Goal: Task Accomplishment & Management: Use online tool/utility

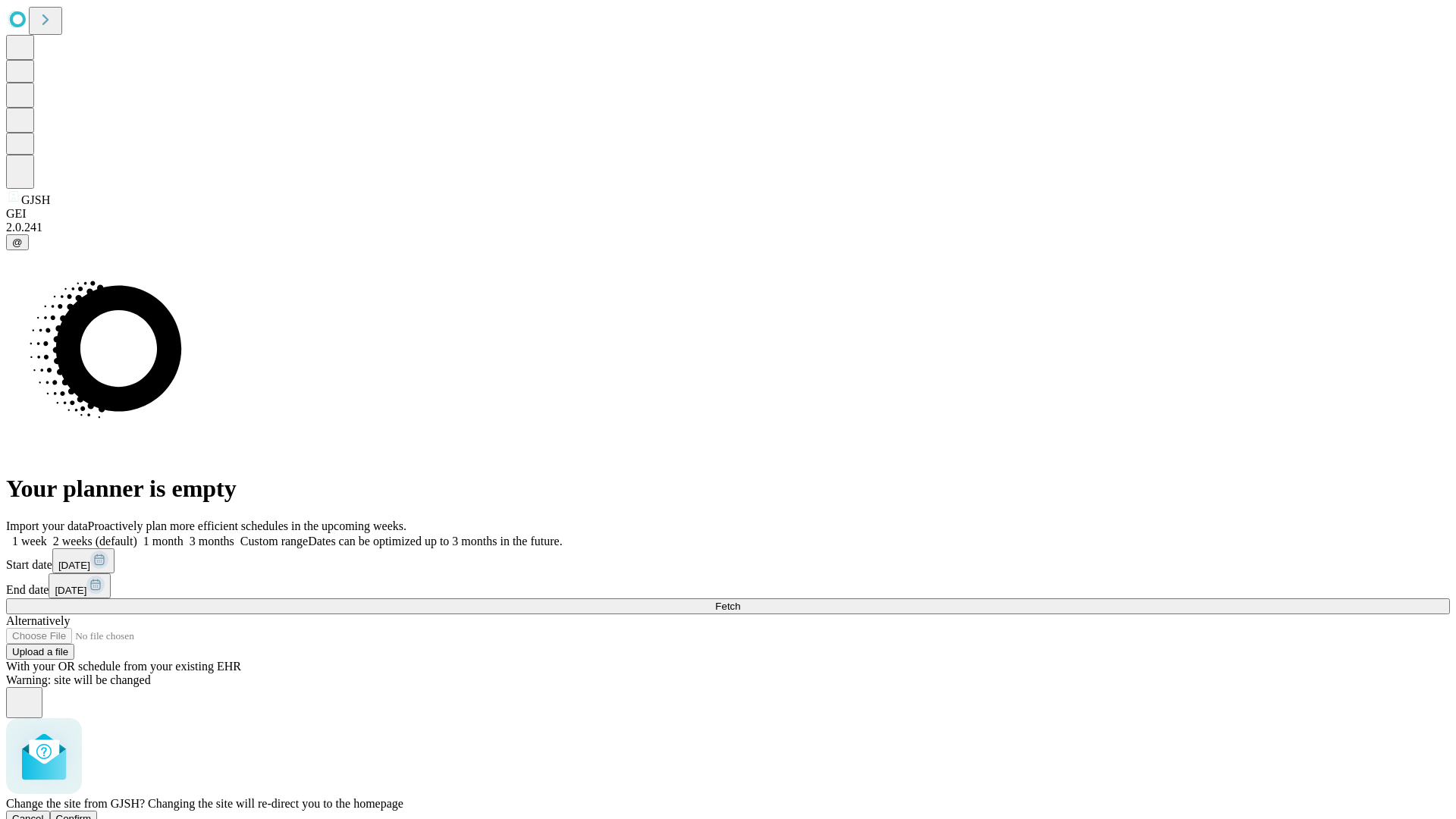
click at [92, 813] on span "Confirm" at bounding box center [73, 819] width 36 height 11
click at [138, 535] on label "2 weeks (default)" at bounding box center [92, 541] width 90 height 13
click at [740, 601] on span "Fetch" at bounding box center [727, 606] width 25 height 11
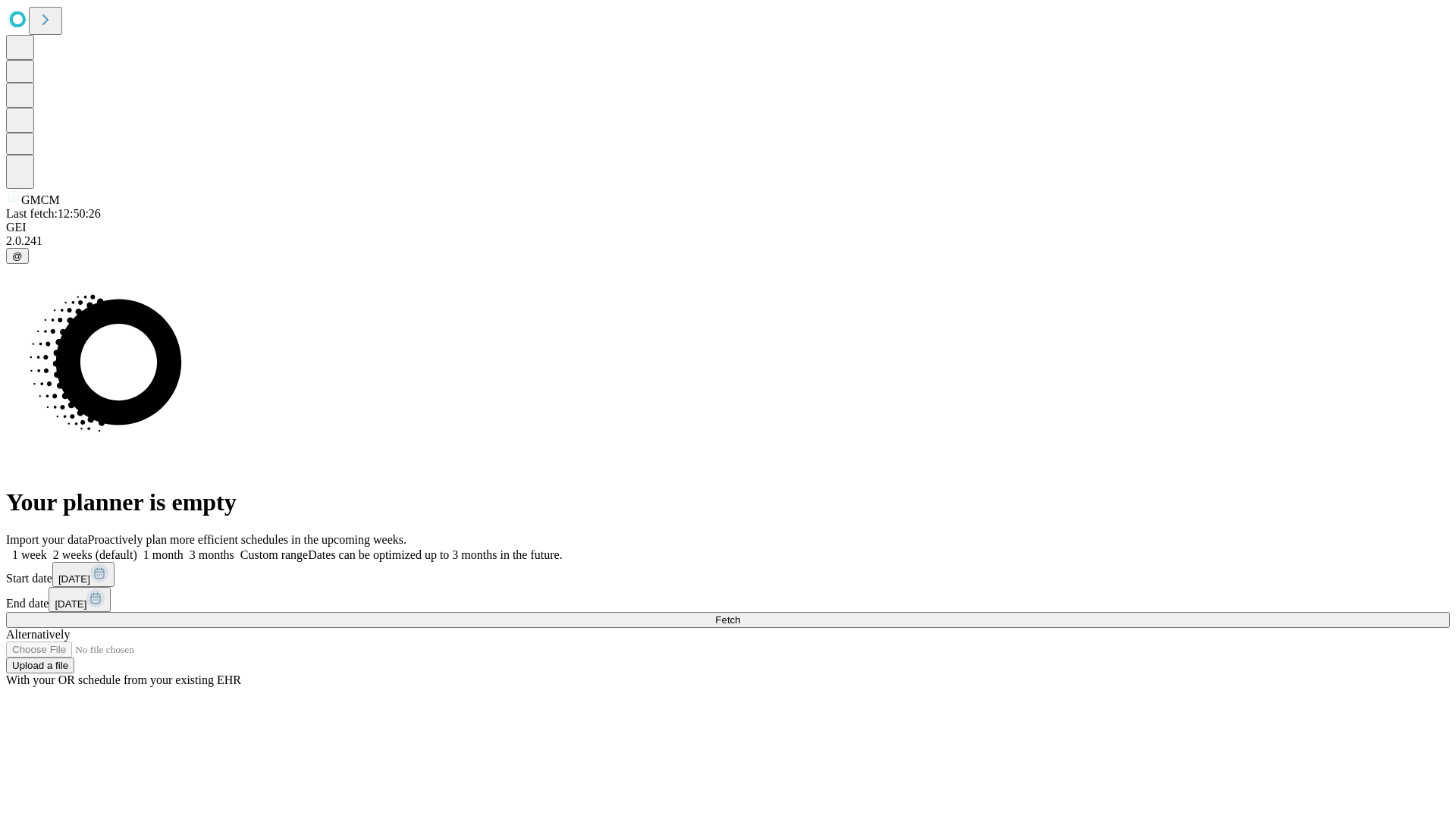
click at [138, 548] on label "2 weeks (default)" at bounding box center [92, 555] width 90 height 13
click at [740, 614] on span "Fetch" at bounding box center [727, 620] width 25 height 11
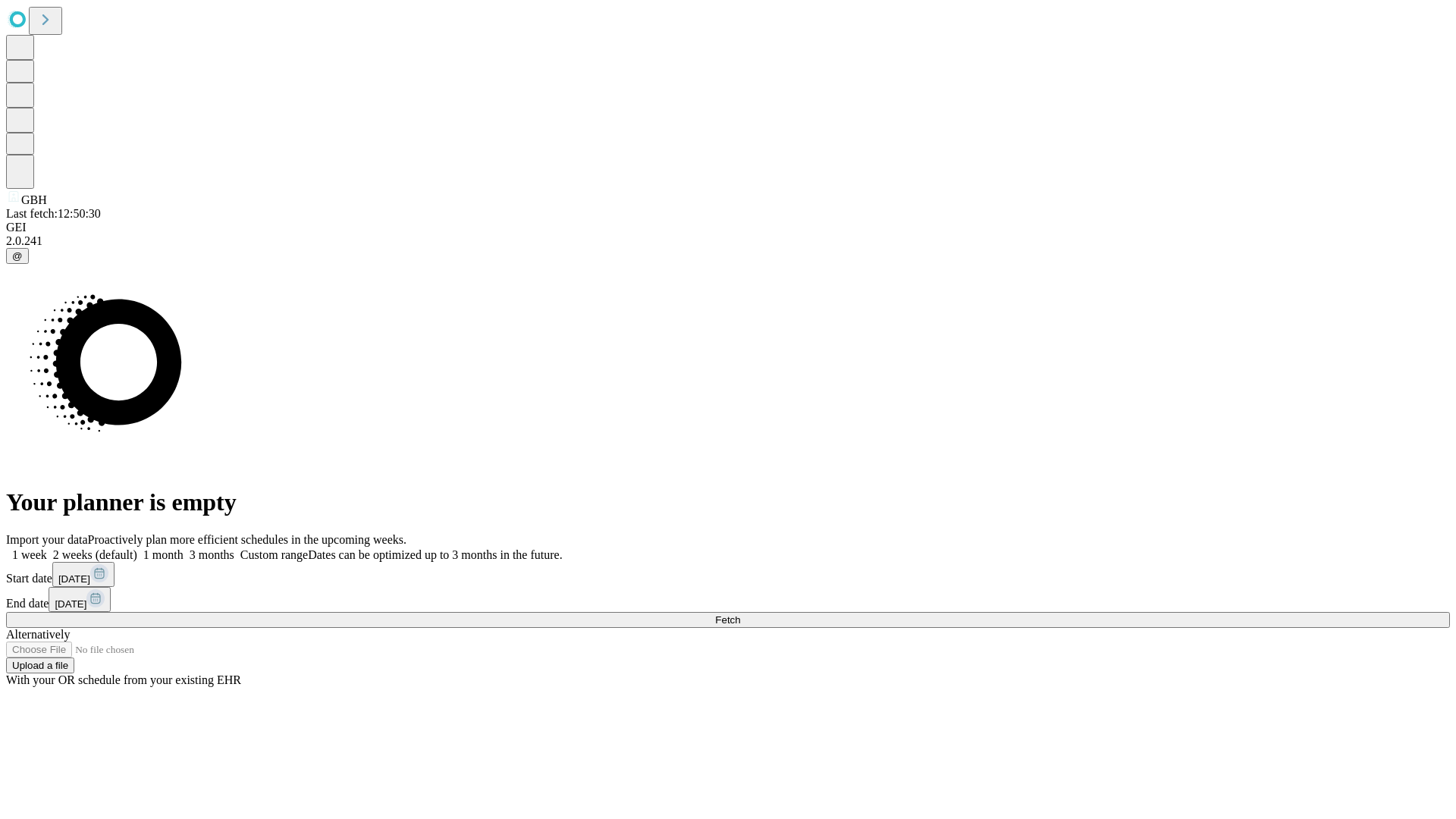
click at [740, 614] on span "Fetch" at bounding box center [727, 620] width 25 height 11
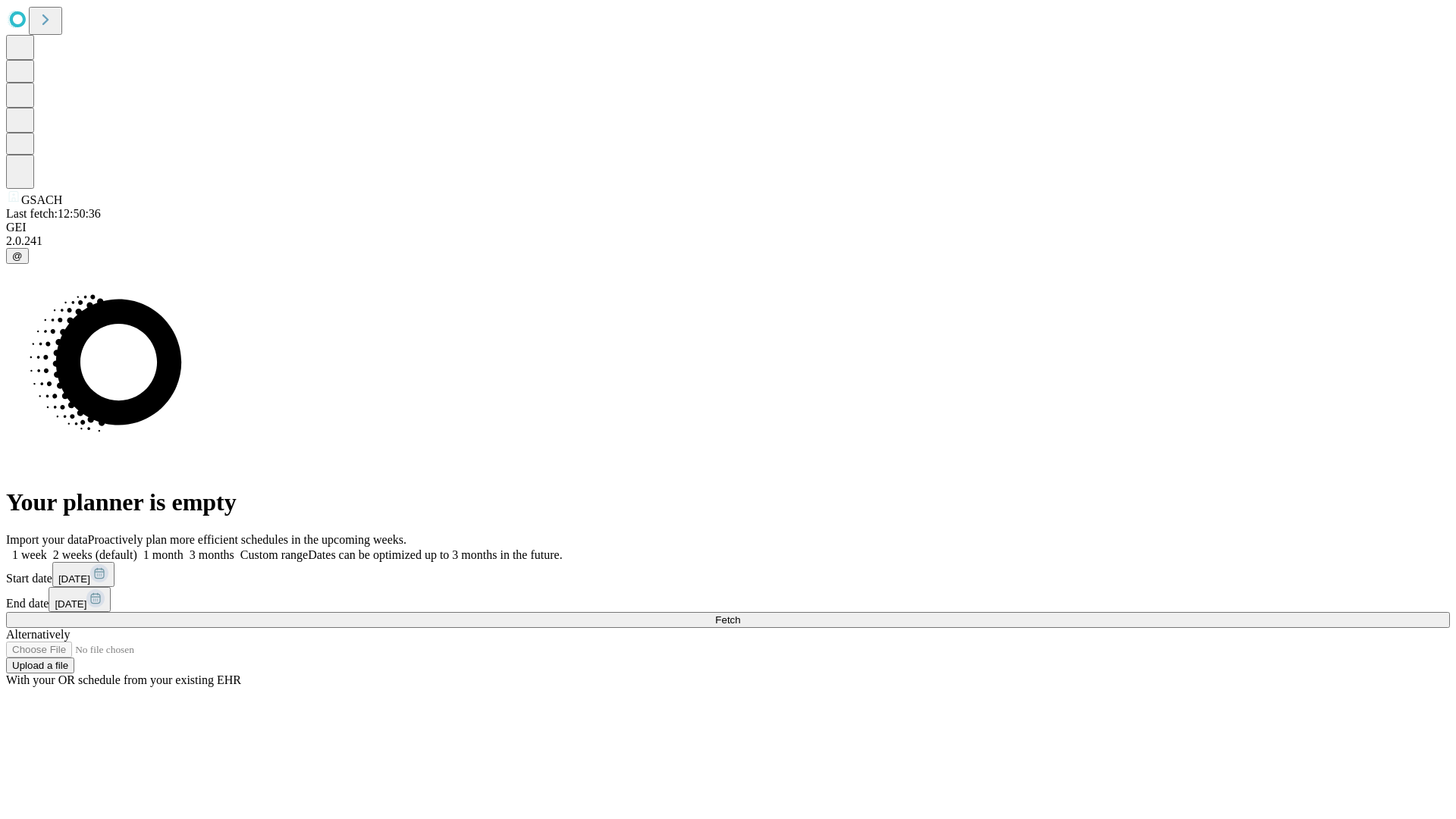
click at [138, 548] on label "2 weeks (default)" at bounding box center [92, 555] width 90 height 13
click at [740, 614] on span "Fetch" at bounding box center [727, 620] width 25 height 11
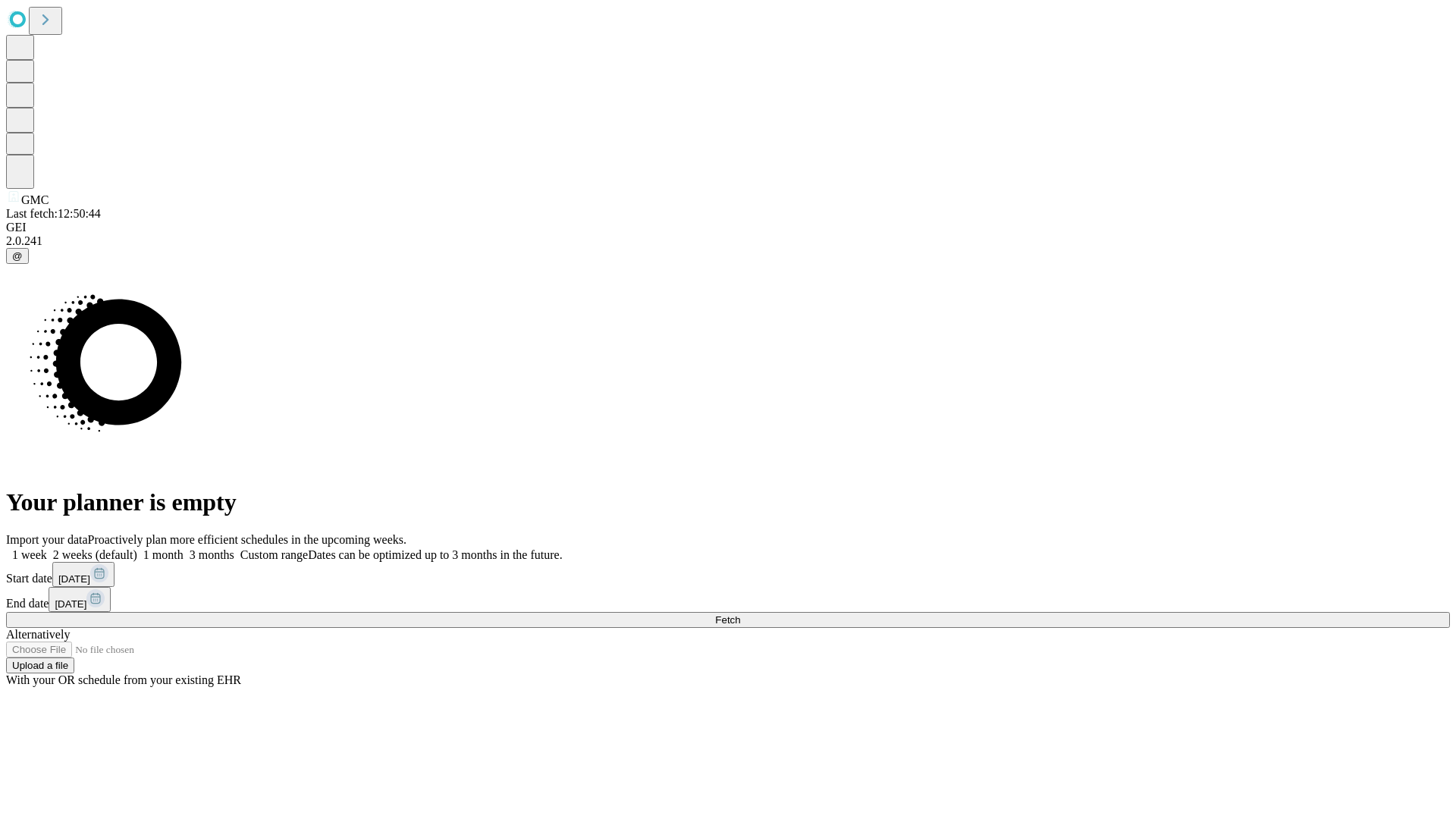
click at [138, 548] on label "2 weeks (default)" at bounding box center [92, 555] width 90 height 13
click at [740, 614] on span "Fetch" at bounding box center [727, 620] width 25 height 11
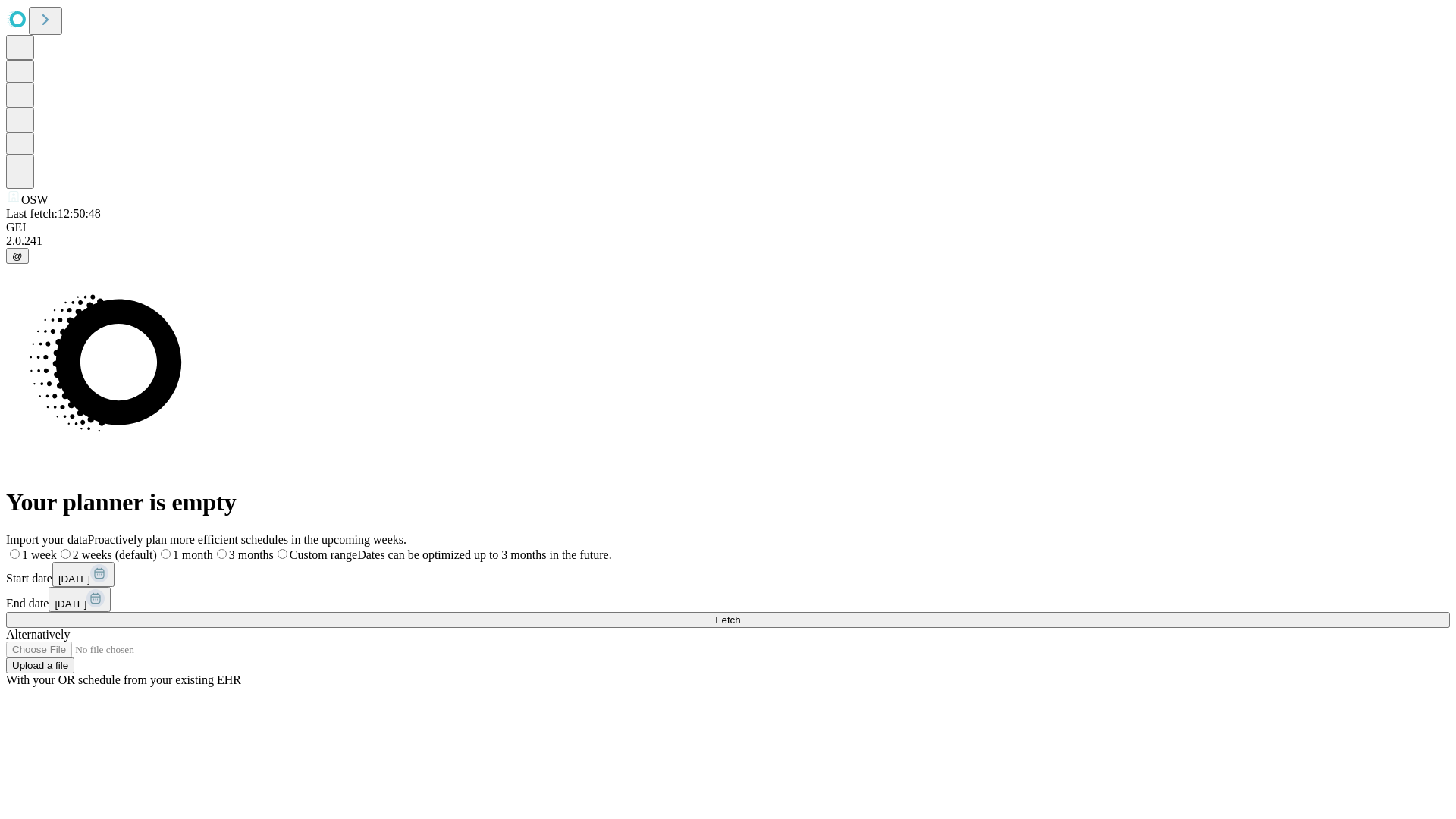
click at [157, 548] on label "2 weeks (default)" at bounding box center [106, 555] width 100 height 13
click at [740, 614] on span "Fetch" at bounding box center [727, 620] width 25 height 11
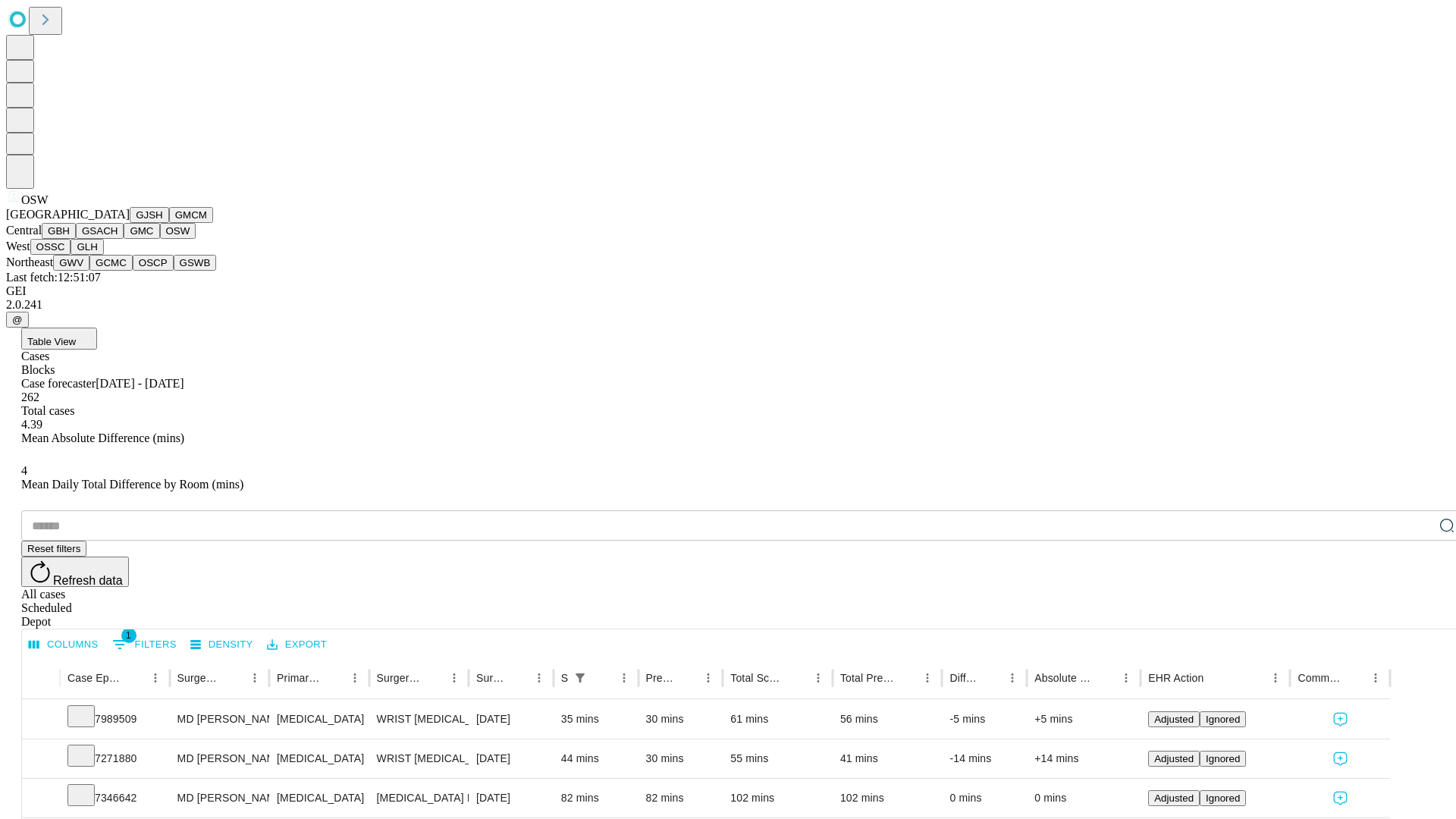
click at [72, 255] on button "OSSC" at bounding box center [50, 247] width 41 height 16
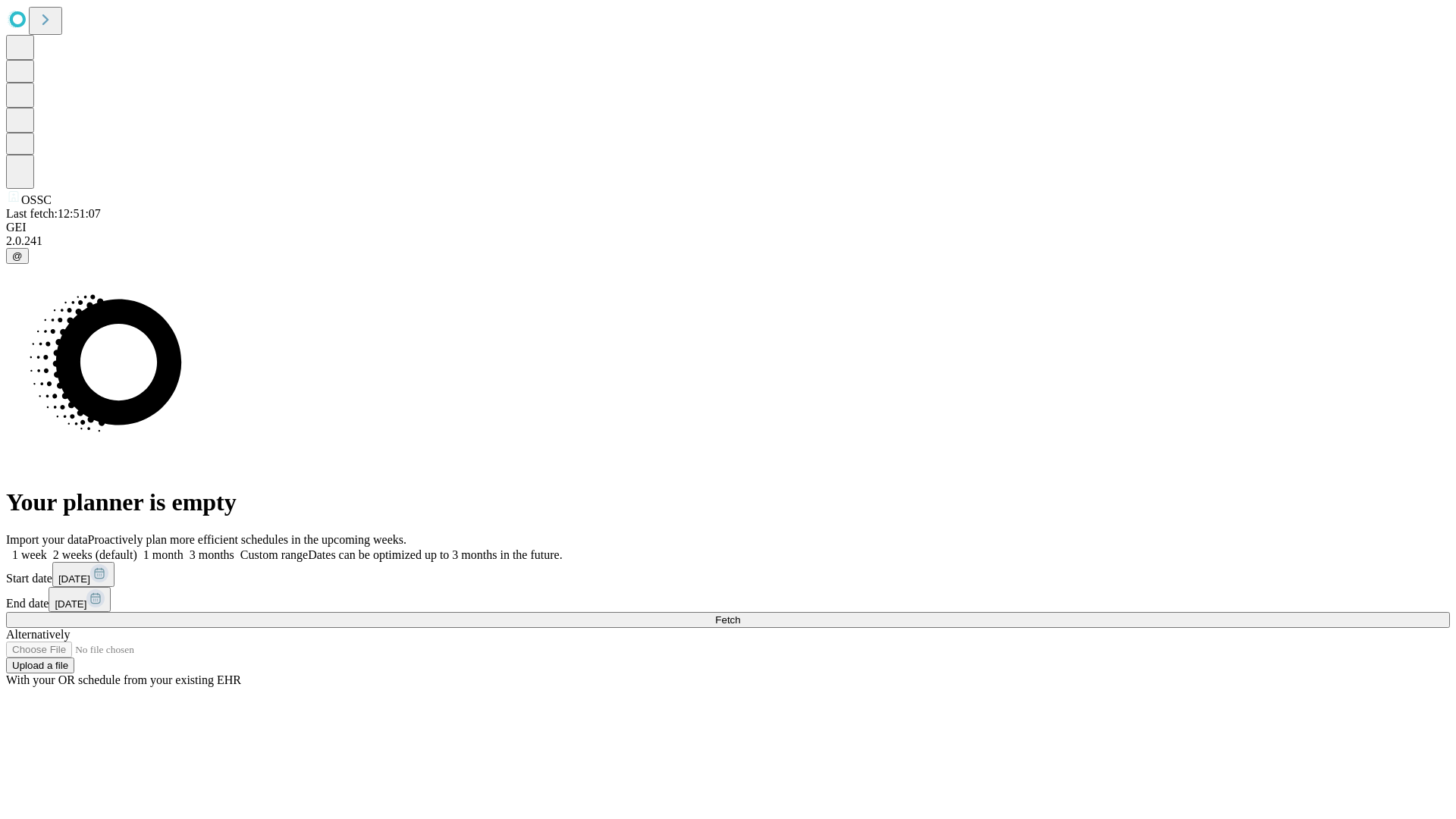
click at [138, 548] on label "2 weeks (default)" at bounding box center [92, 555] width 90 height 13
click at [740, 614] on span "Fetch" at bounding box center [727, 620] width 25 height 11
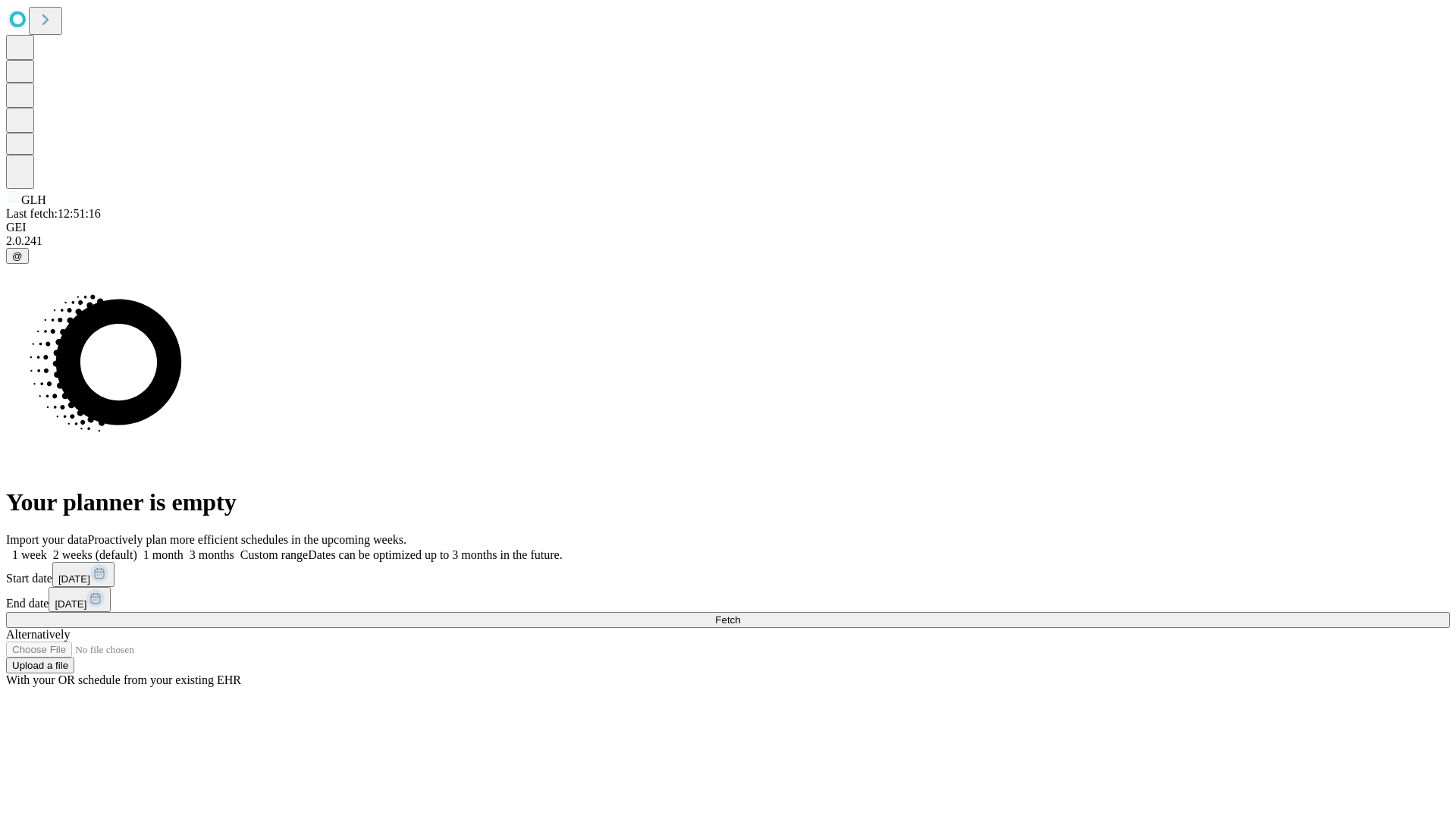
click at [138, 548] on label "2 weeks (default)" at bounding box center [92, 555] width 90 height 13
click at [740, 614] on span "Fetch" at bounding box center [727, 620] width 25 height 11
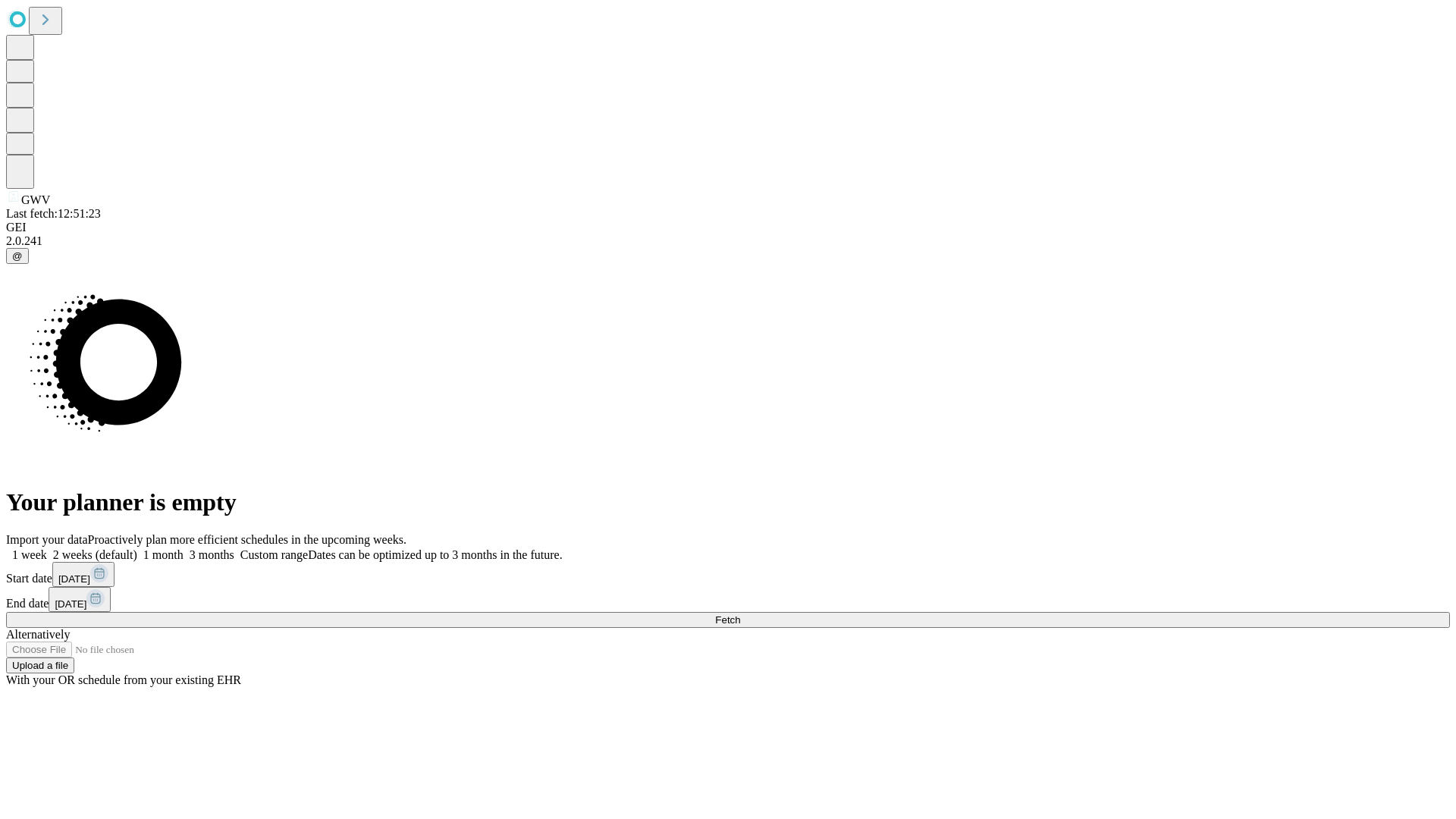
click at [138, 548] on label "2 weeks (default)" at bounding box center [92, 555] width 90 height 13
click at [740, 614] on span "Fetch" at bounding box center [727, 620] width 25 height 11
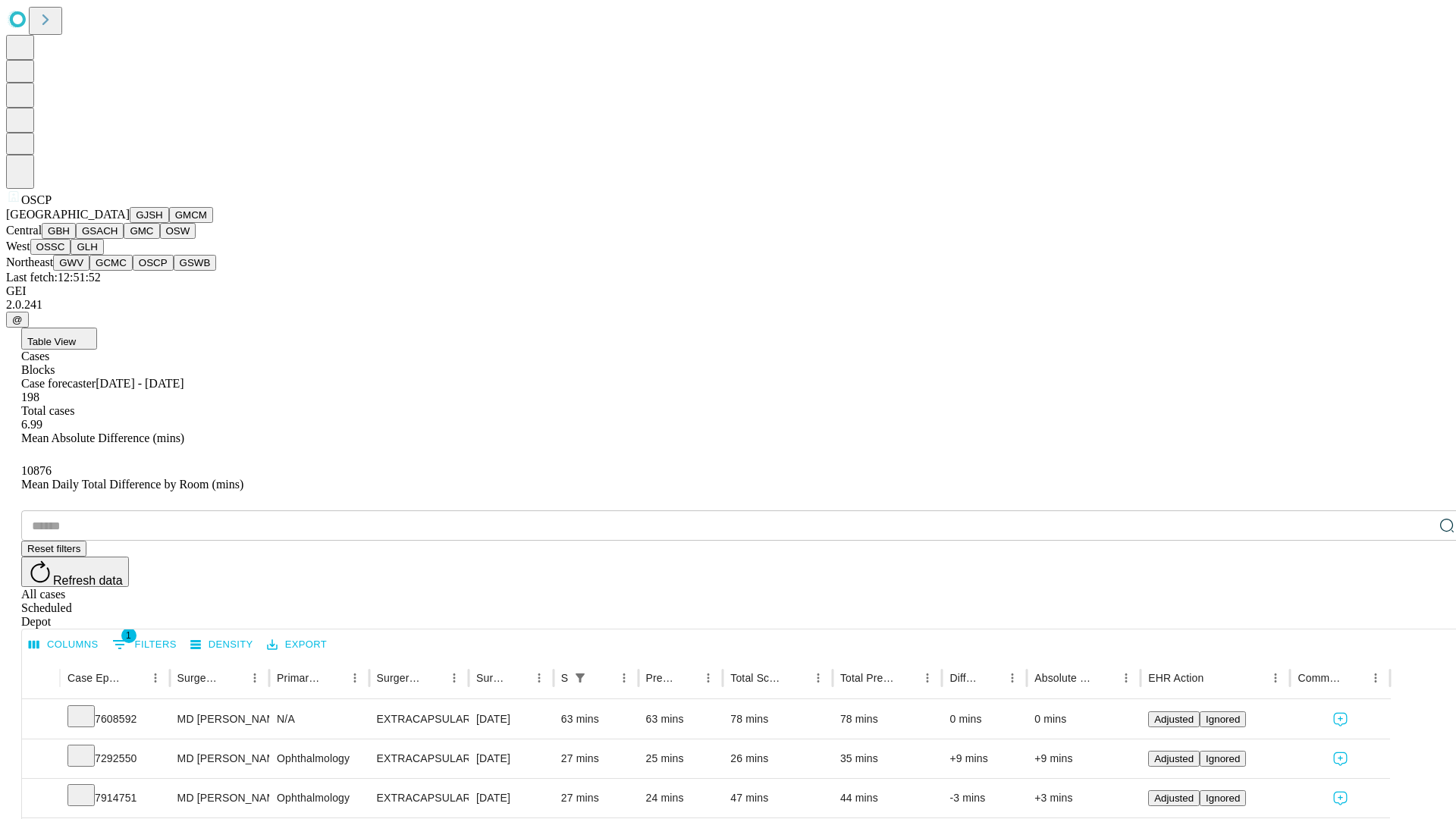
click at [173, 271] on button "GSWB" at bounding box center [194, 262] width 43 height 16
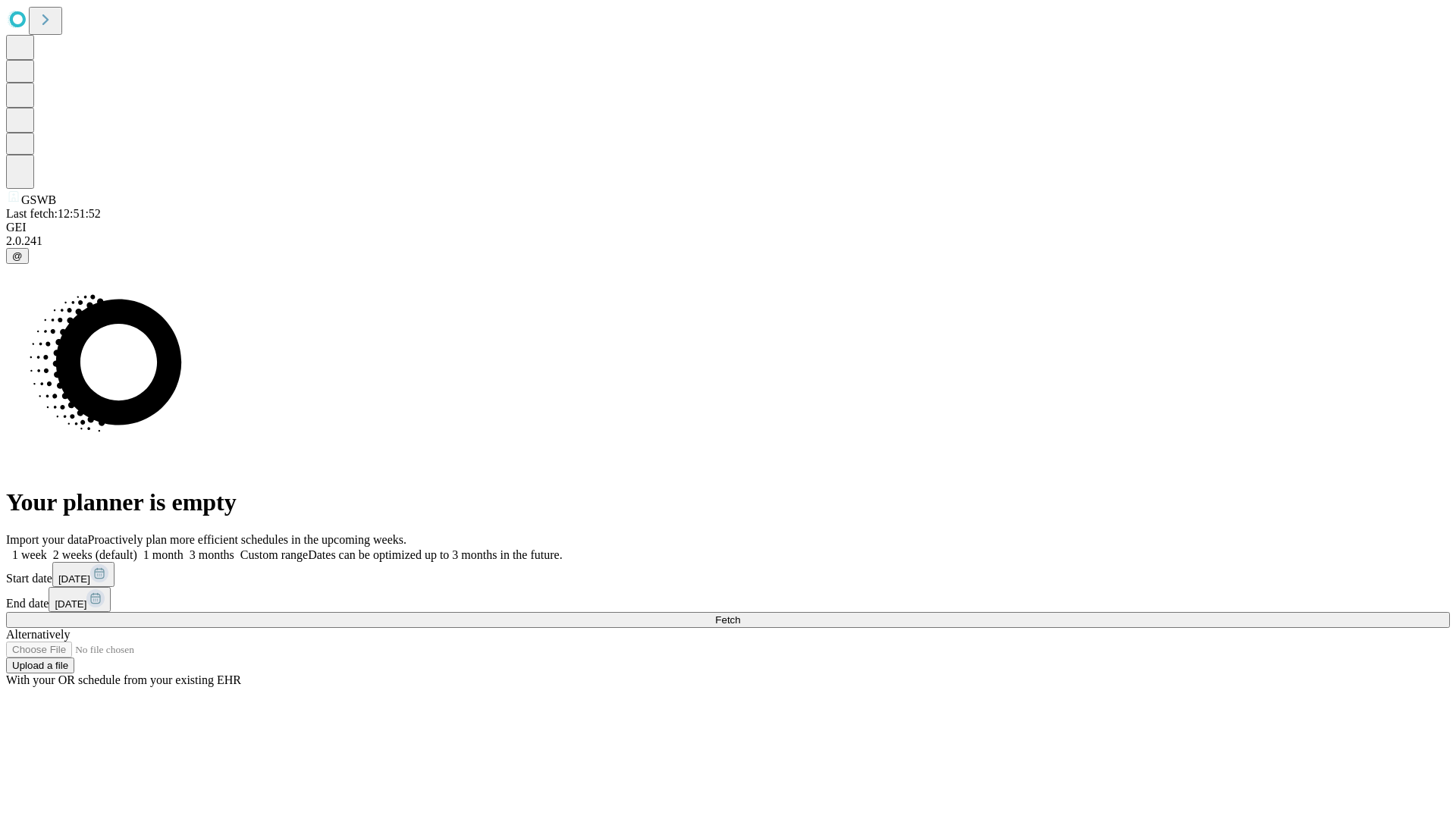
click at [138, 548] on label "2 weeks (default)" at bounding box center [92, 555] width 90 height 13
click at [740, 614] on span "Fetch" at bounding box center [727, 620] width 25 height 11
